Goal: Task Accomplishment & Management: Manage account settings

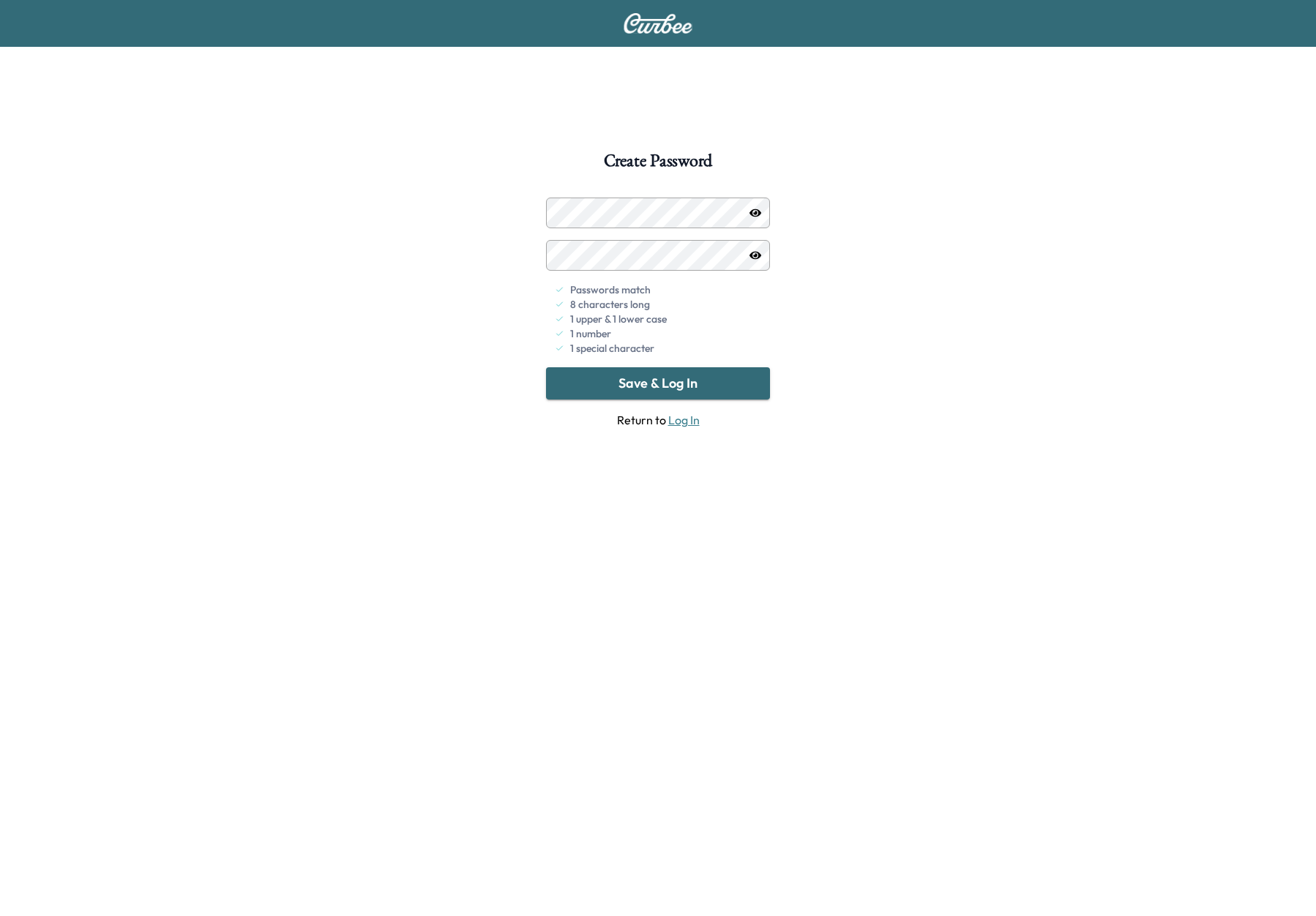
click at [690, 374] on button "Save & Log In" at bounding box center [658, 383] width 224 height 32
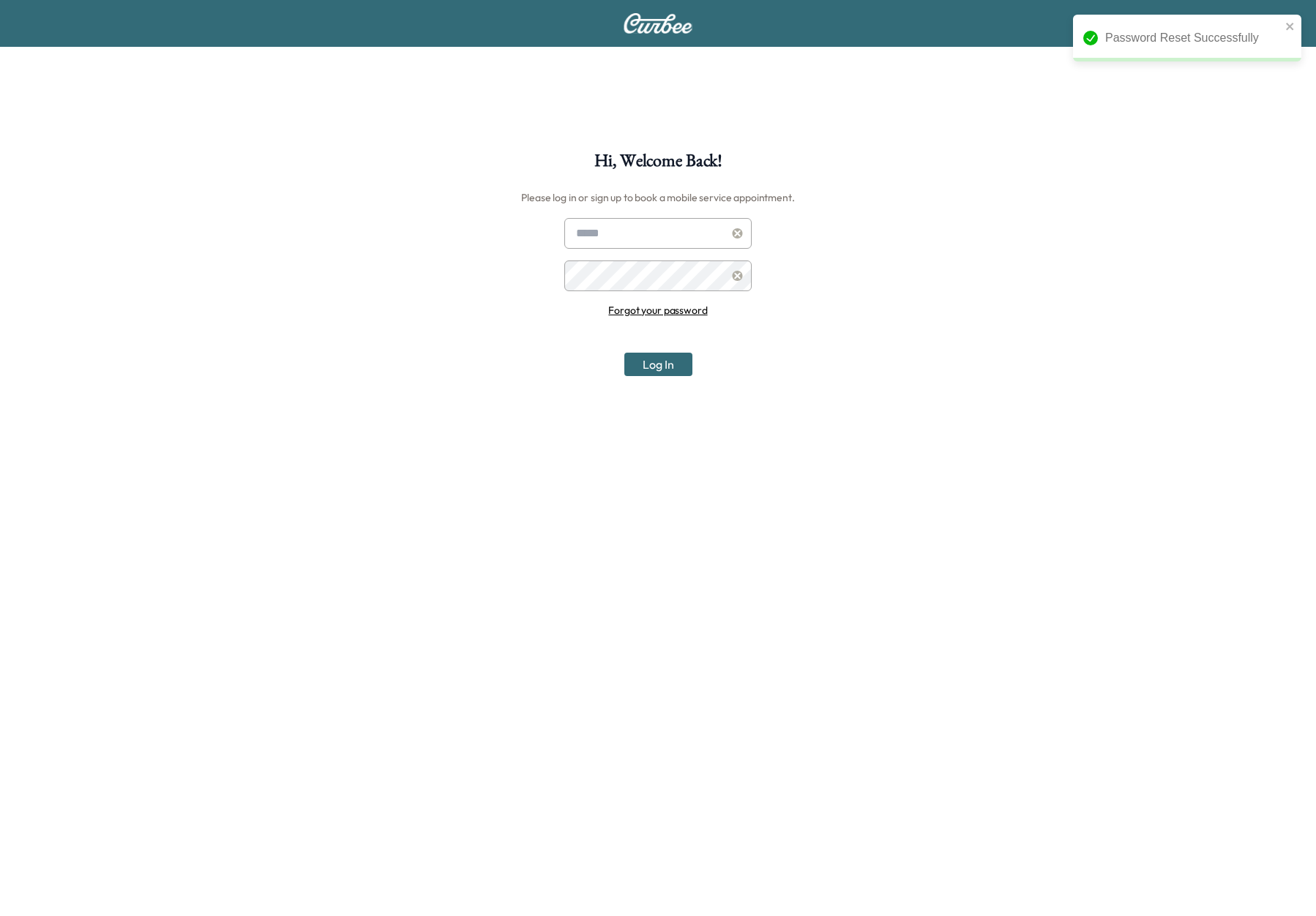
click at [616, 229] on input "text" at bounding box center [658, 234] width 188 height 31
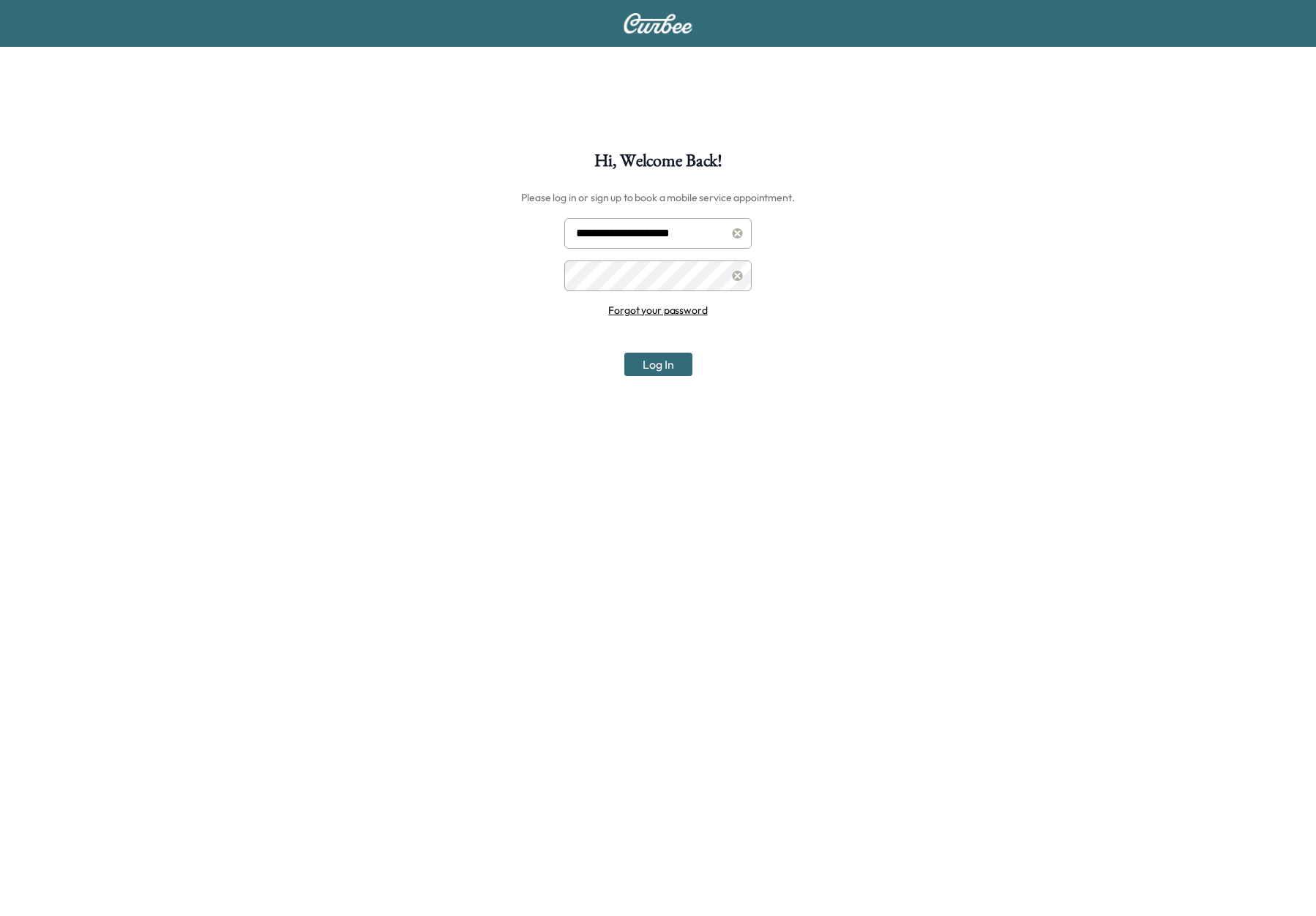
type input "**********"
click at [658, 363] on button "Log In" at bounding box center [658, 364] width 68 height 23
